Goal: Task Accomplishment & Management: Manage account settings

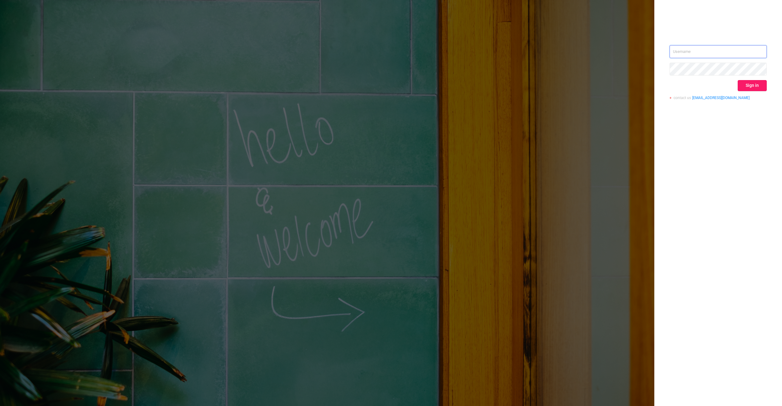
type input "[PERSON_NAME][EMAIL_ADDRESS][DOMAIN_NAME]"
click at [752, 86] on button "Sign in" at bounding box center [752, 85] width 29 height 11
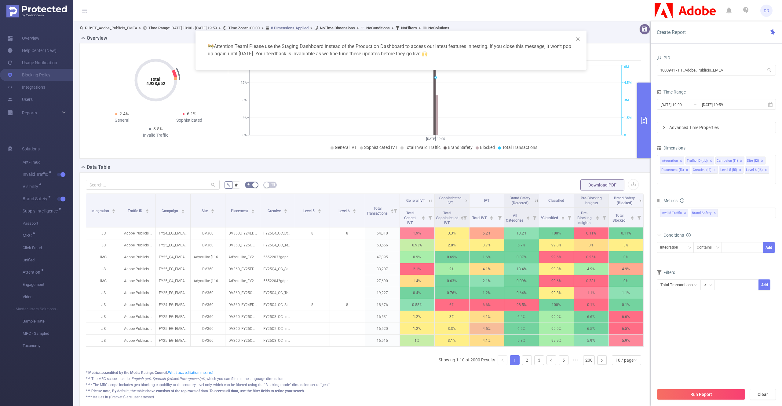
click at [308, 170] on div "🚧 Attention Team! Please use the Staging Dashboard instead of the Production Da…" at bounding box center [391, 203] width 782 height 406
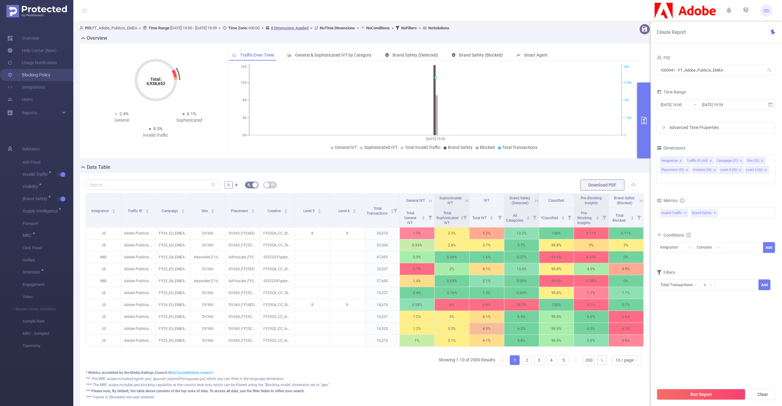
click at [33, 78] on link "Blocking Policy" at bounding box center [28, 75] width 43 height 12
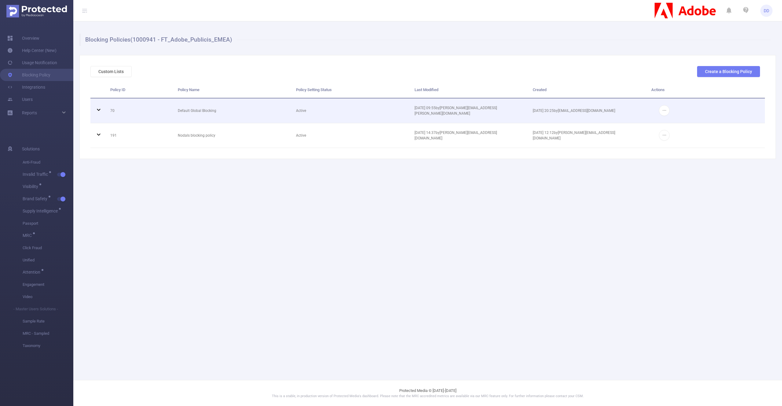
click at [211, 111] on td "Default Global Blocking" at bounding box center [232, 110] width 118 height 25
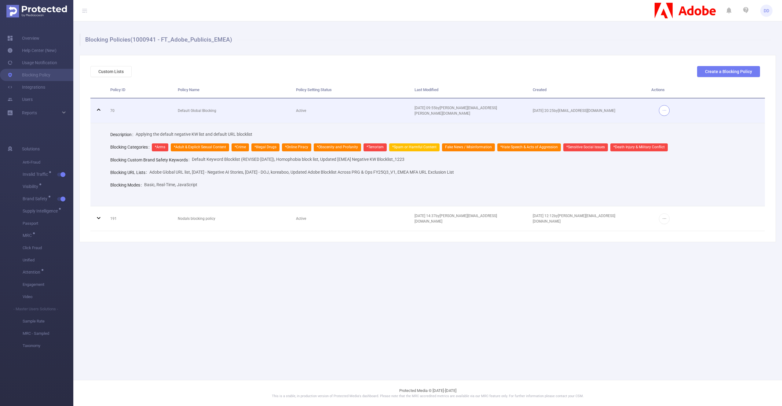
click at [664, 110] on button "button" at bounding box center [664, 110] width 11 height 11
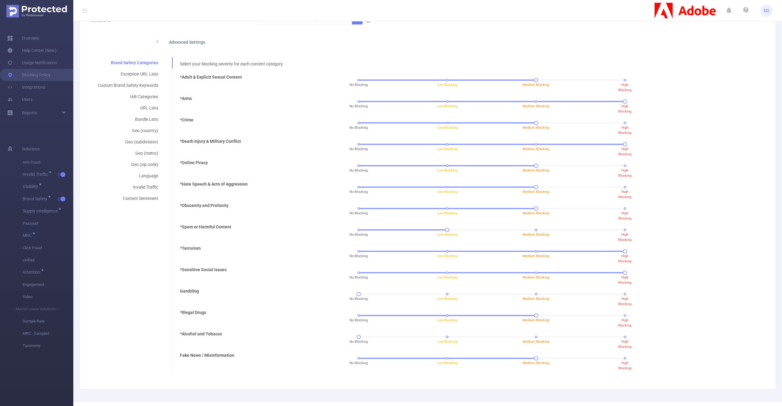
scroll to position [115, 0]
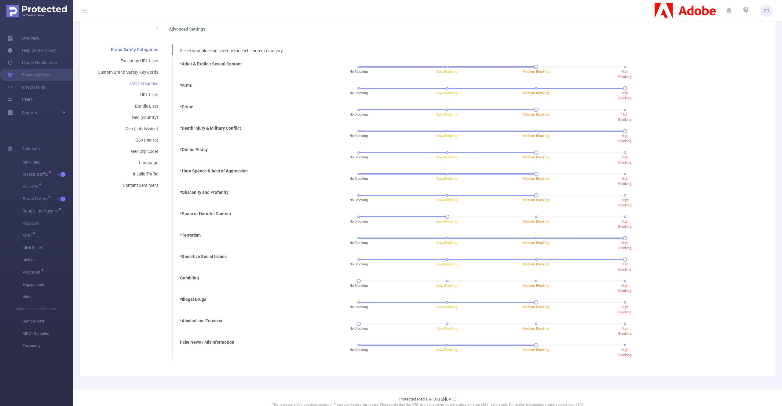
click at [147, 83] on div "IAB Categories" at bounding box center [127, 83] width 75 height 11
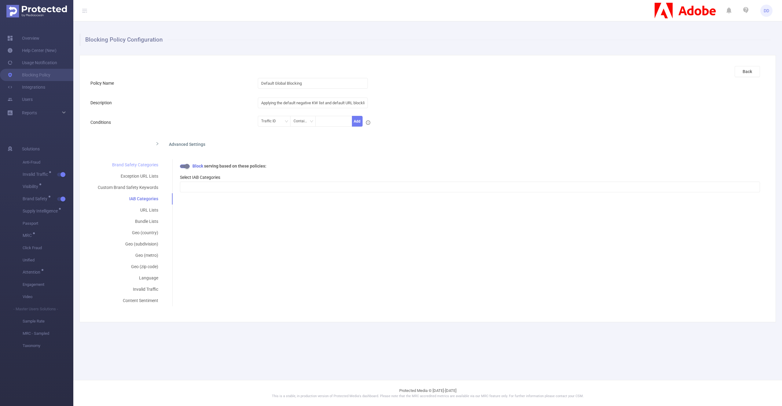
click at [138, 165] on div "Brand Safety Categories" at bounding box center [127, 164] width 75 height 11
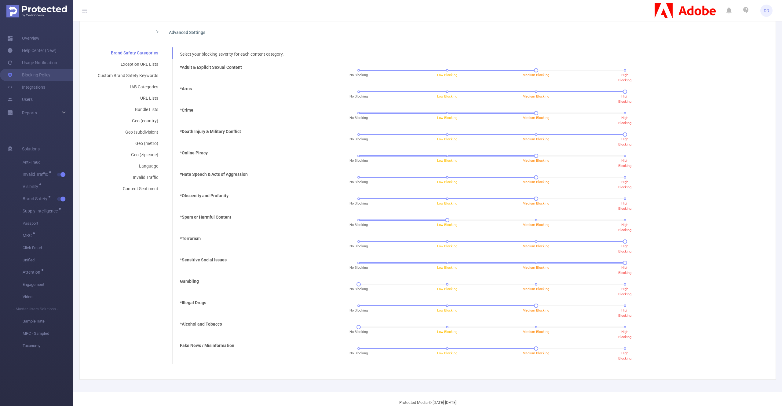
scroll to position [124, 0]
